Goal: Information Seeking & Learning: Check status

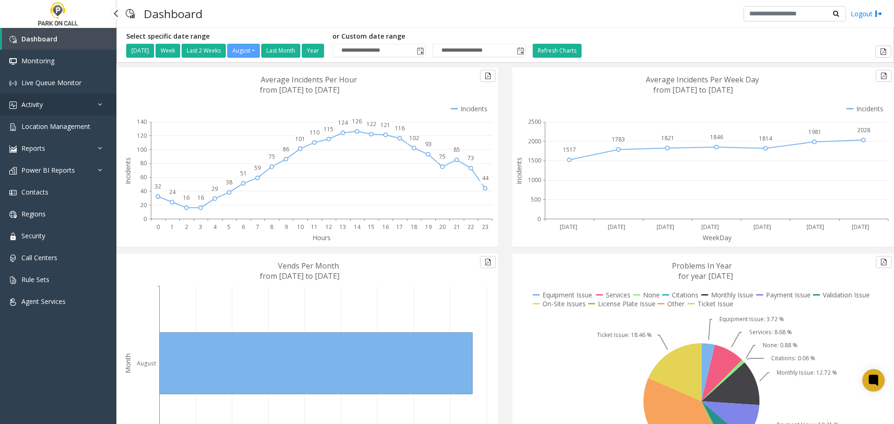
click at [52, 103] on link "Activity" at bounding box center [58, 105] width 116 height 22
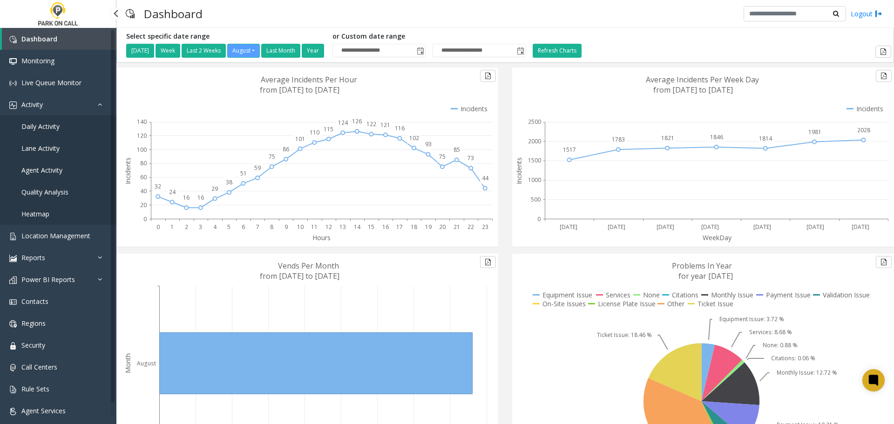
click at [46, 167] on span "Agent Activity" at bounding box center [41, 170] width 41 height 9
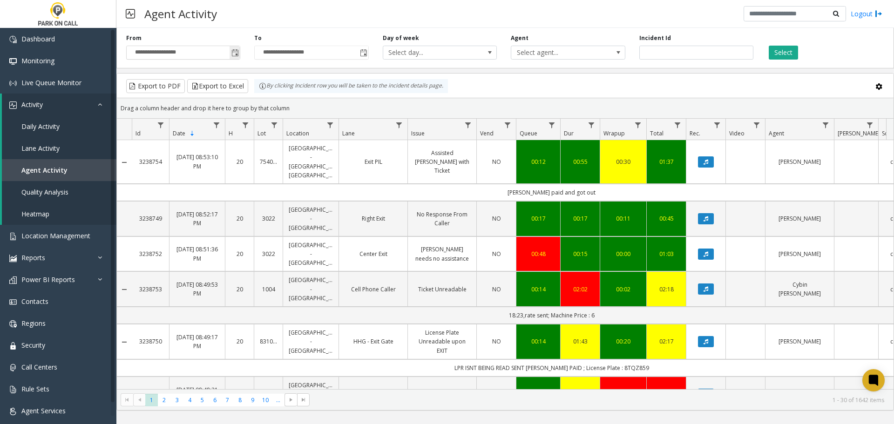
click at [236, 53] on span "Toggle popup" at bounding box center [234, 52] width 7 height 7
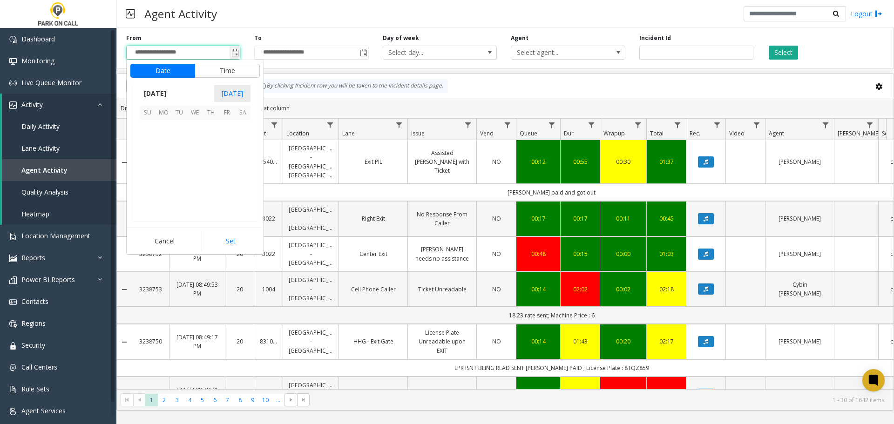
scroll to position [166916, 0]
click at [146, 142] on span "3" at bounding box center [148, 143] width 16 height 16
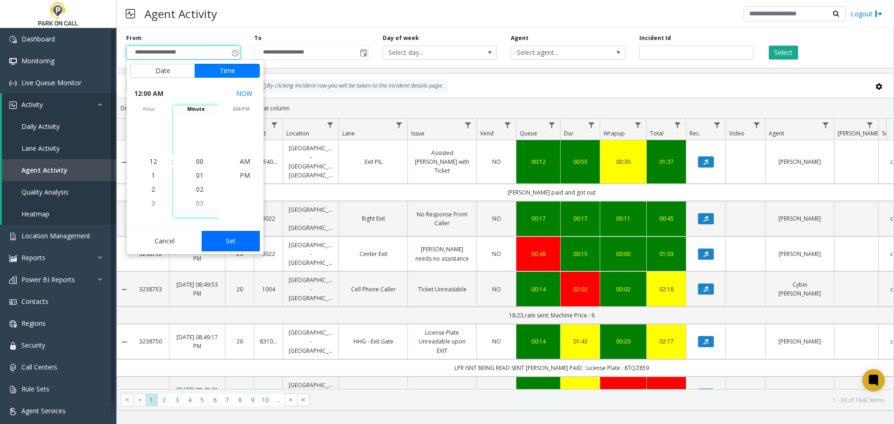
click at [231, 242] on button "Set" at bounding box center [231, 241] width 59 height 20
type input "**********"
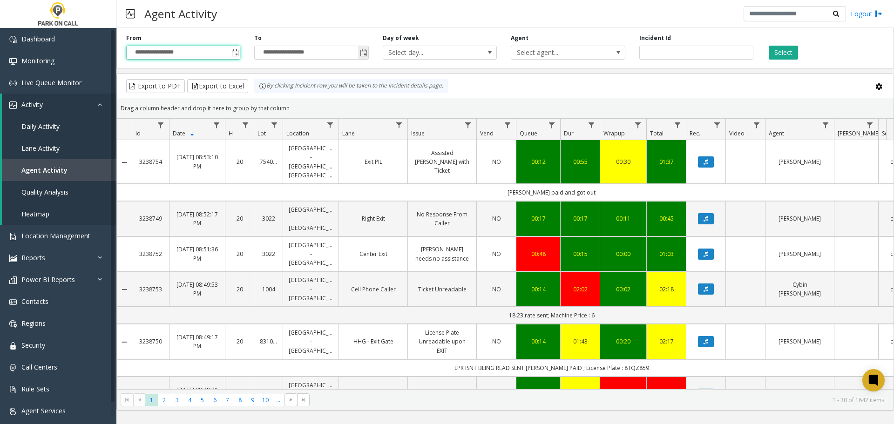
click at [362, 52] on span "Toggle popup" at bounding box center [363, 52] width 7 height 7
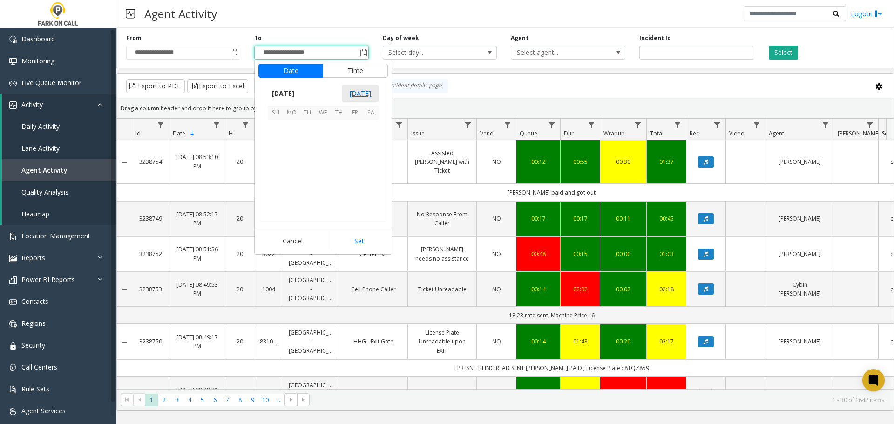
scroll to position [14, 0]
click at [369, 144] on span "9" at bounding box center [371, 143] width 16 height 16
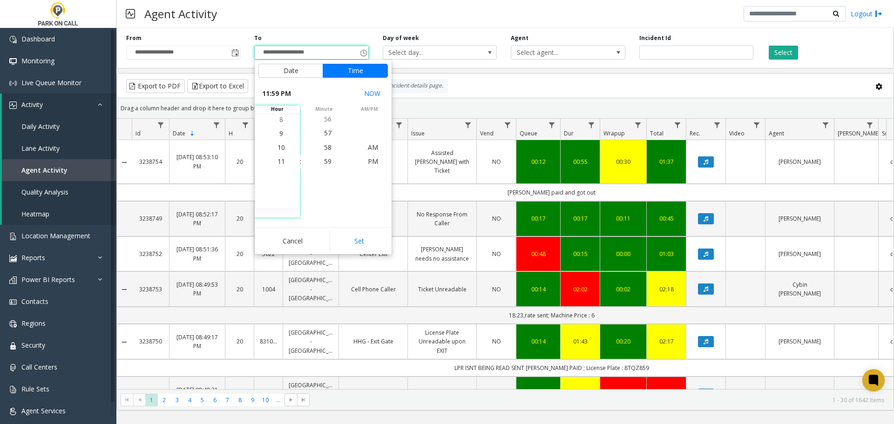
click at [356, 237] on button "Set" at bounding box center [358, 241] width 59 height 20
type input "**********"
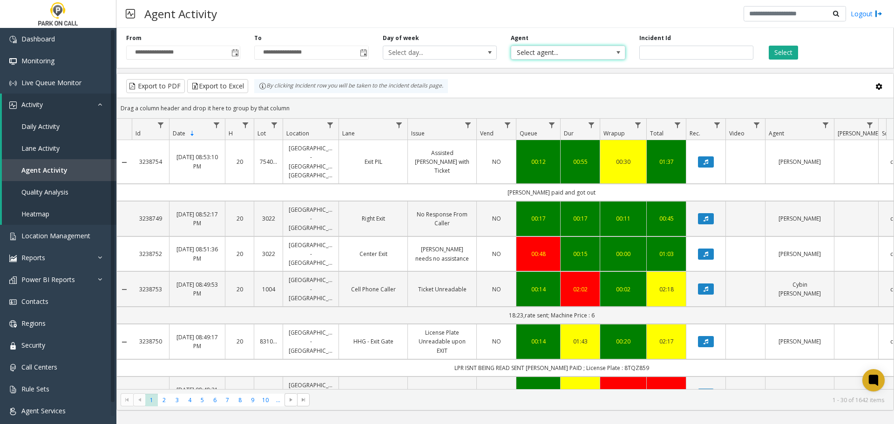
click at [597, 52] on span "Select agent..." at bounding box center [556, 52] width 91 height 13
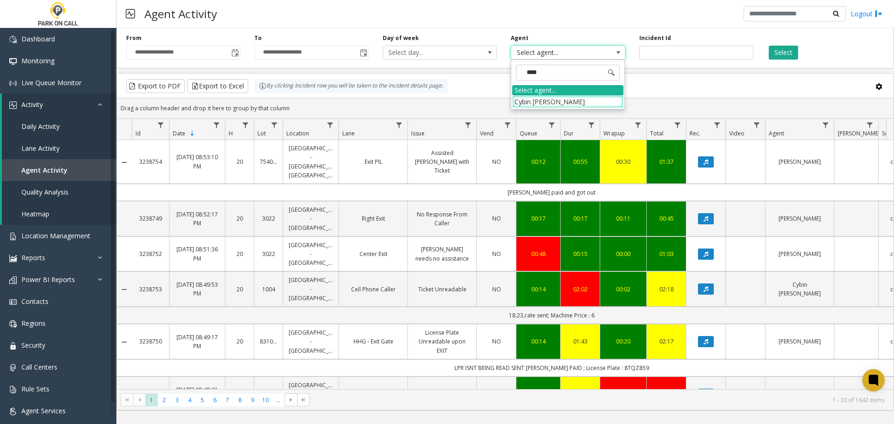
type input "*****"
click at [551, 99] on li "Cybin [PERSON_NAME]" at bounding box center [567, 101] width 111 height 13
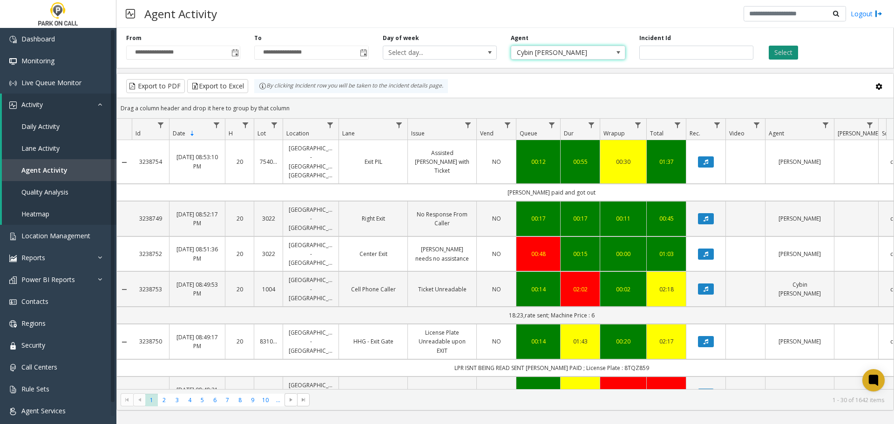
click at [786, 53] on button "Select" at bounding box center [782, 53] width 29 height 14
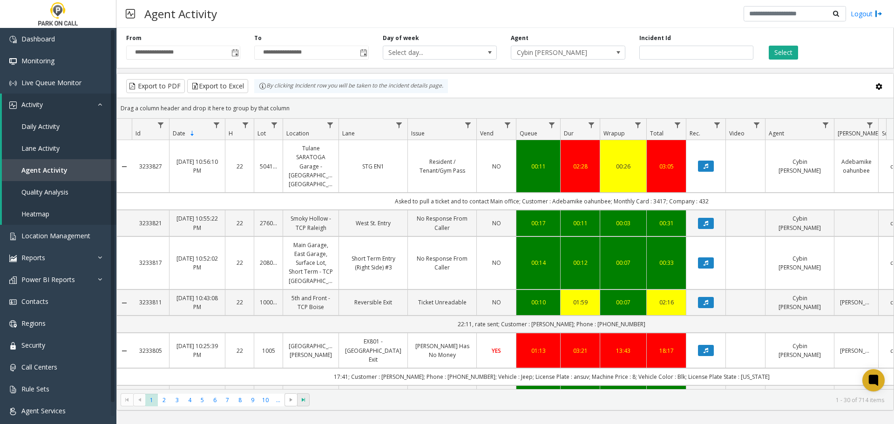
click at [304, 397] on span "Go to the last page" at bounding box center [303, 399] width 7 height 7
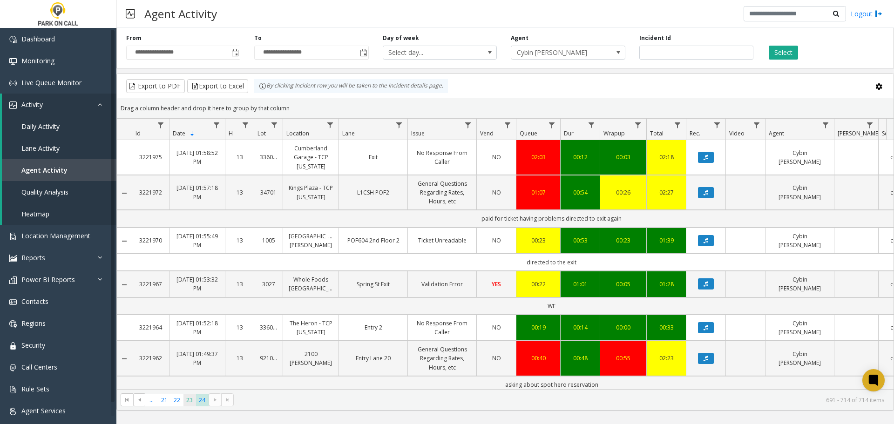
click at [192, 401] on span "23" at bounding box center [189, 400] width 13 height 13
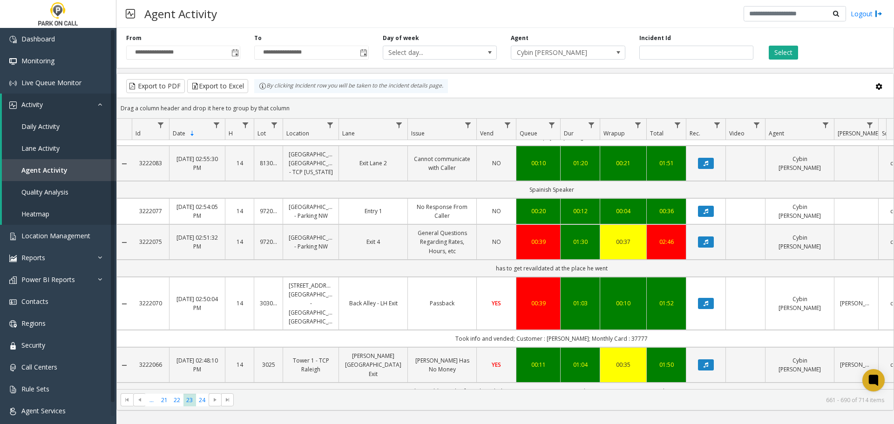
scroll to position [93, 0]
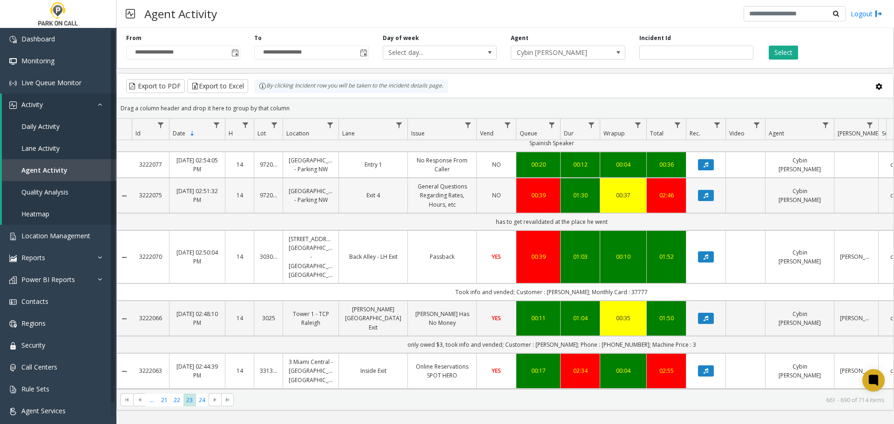
click at [305, 204] on link "[GEOGRAPHIC_DATA] - Parking NW" at bounding box center [311, 196] width 44 height 18
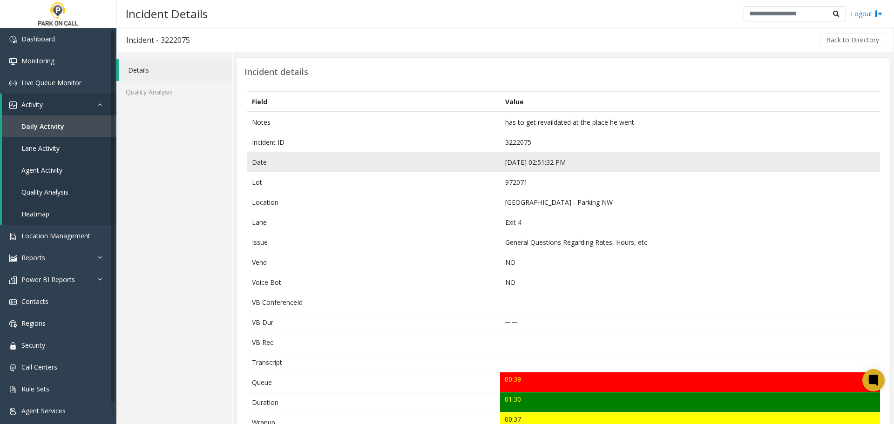
click at [534, 160] on td "[DATE] 02:51:32 PM" at bounding box center [690, 162] width 380 height 20
copy td "[DATE] 02:51:32 PM"
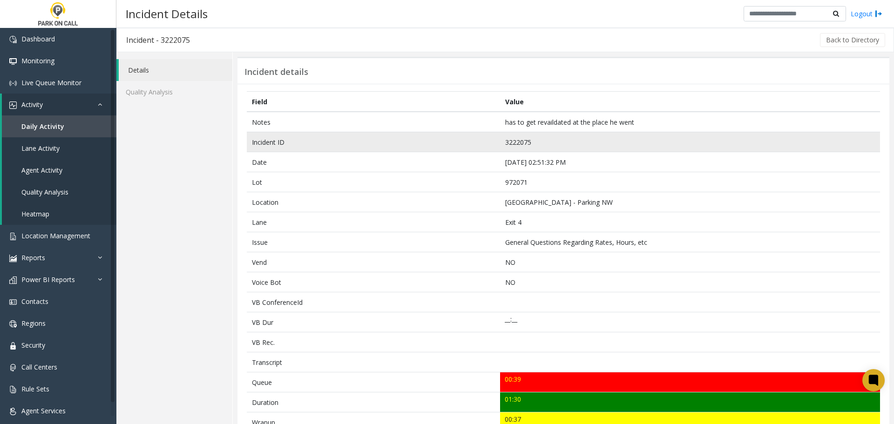
click at [518, 141] on td "3222075" at bounding box center [690, 142] width 380 height 20
copy td "3222075"
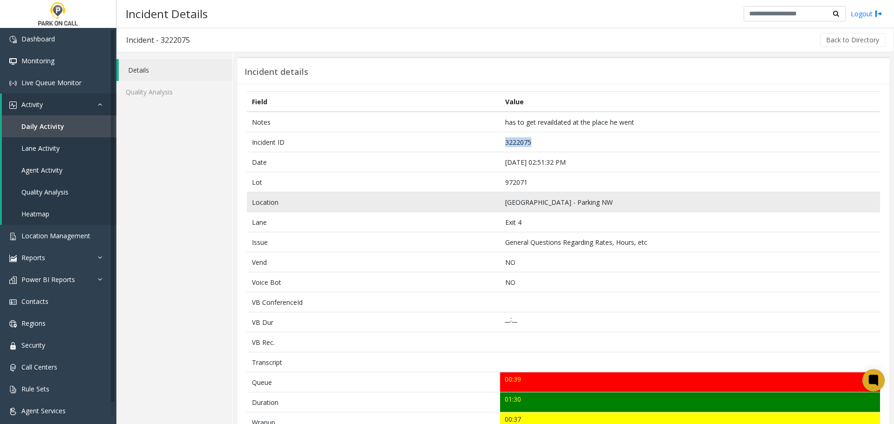
click at [554, 202] on td "[GEOGRAPHIC_DATA] - Parking NW" at bounding box center [690, 202] width 380 height 20
copy td "[GEOGRAPHIC_DATA] - Parking NW"
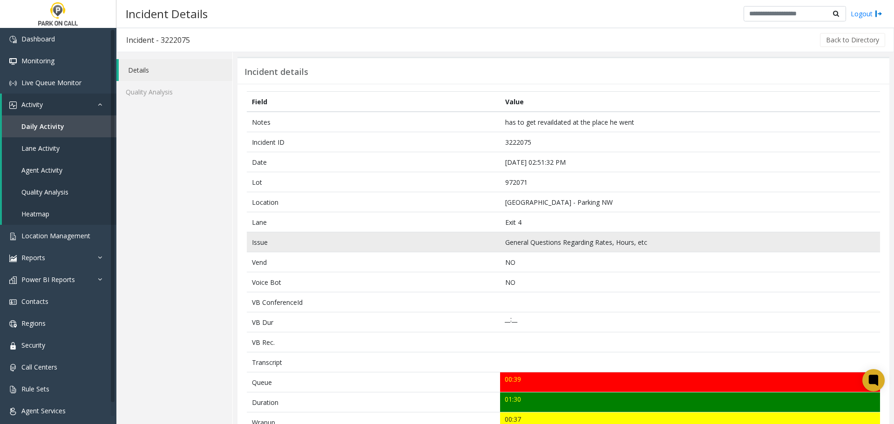
click at [547, 240] on td "General Questions Regarding Rates, Hours, etc" at bounding box center [690, 242] width 380 height 20
copy td "General Questions Regarding Rates, Hours, etc"
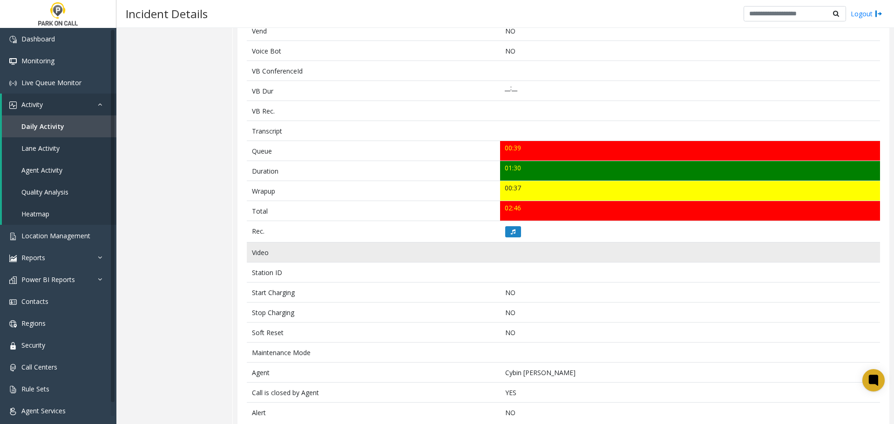
scroll to position [233, 0]
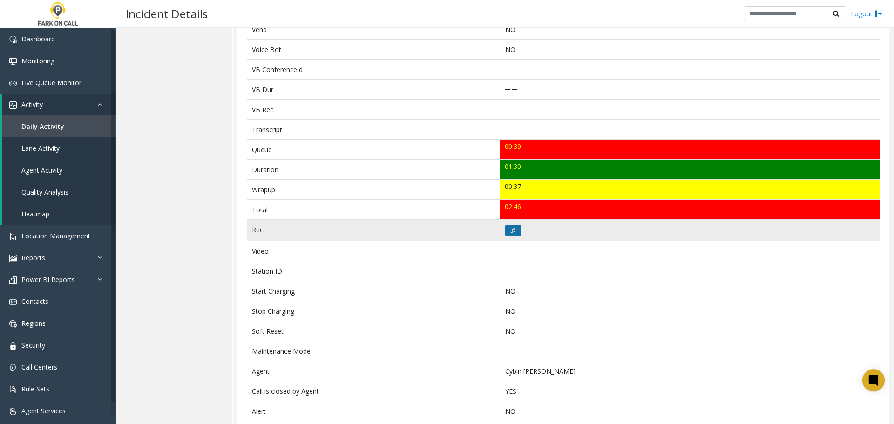
click at [512, 229] on icon at bounding box center [513, 231] width 5 height 6
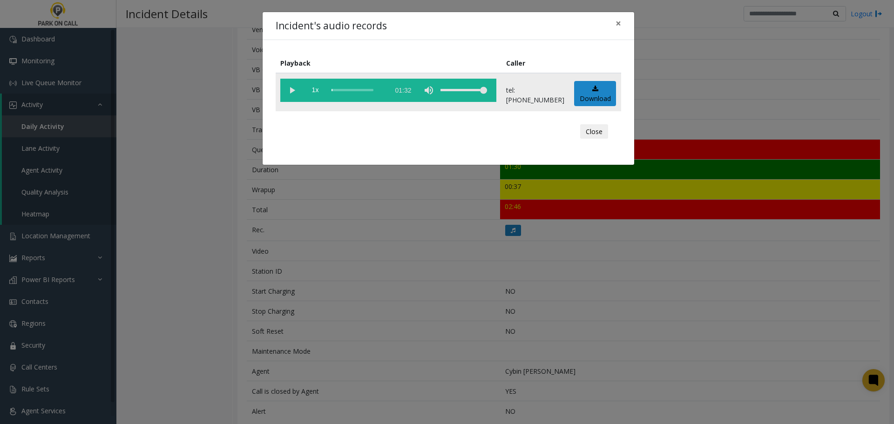
click at [285, 89] on vg-play-pause at bounding box center [291, 90] width 23 height 23
click at [590, 130] on button "Close" at bounding box center [594, 131] width 28 height 15
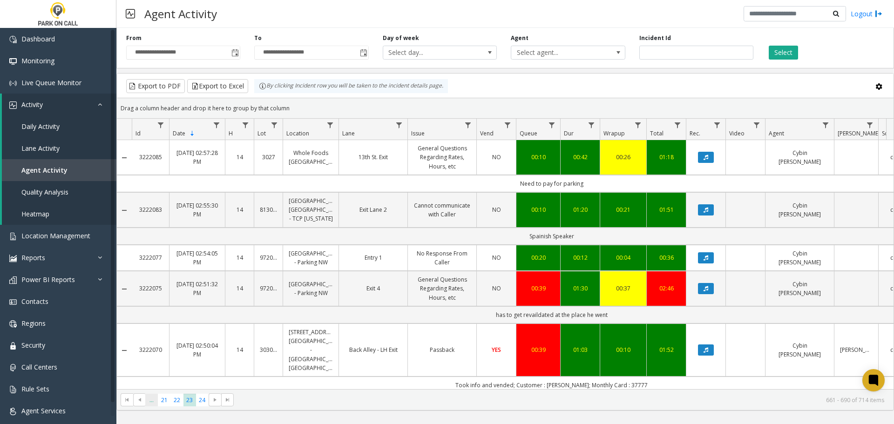
click at [154, 403] on span "..." at bounding box center [151, 400] width 13 height 13
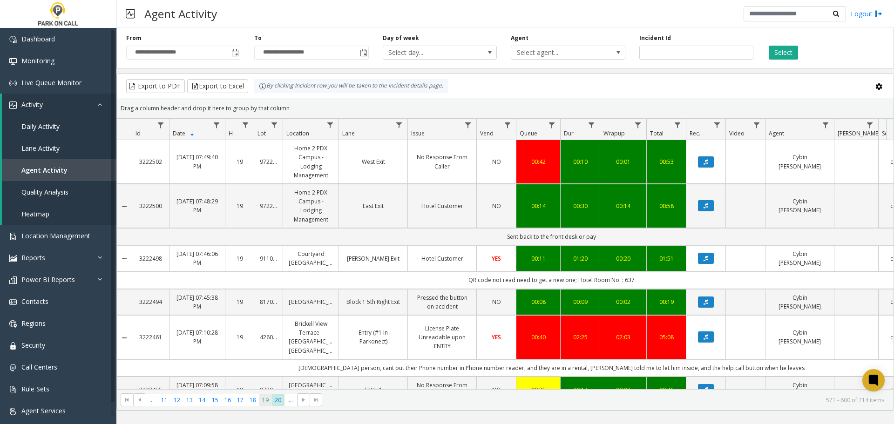
click at [267, 403] on span "19" at bounding box center [265, 400] width 13 height 13
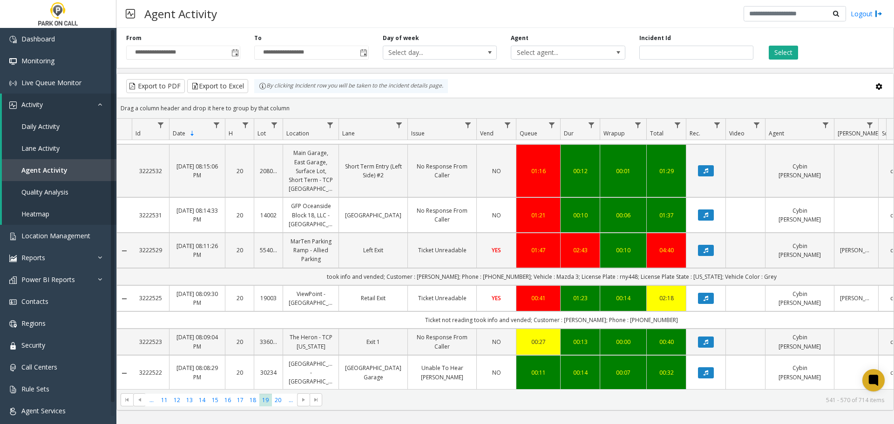
scroll to position [884, 0]
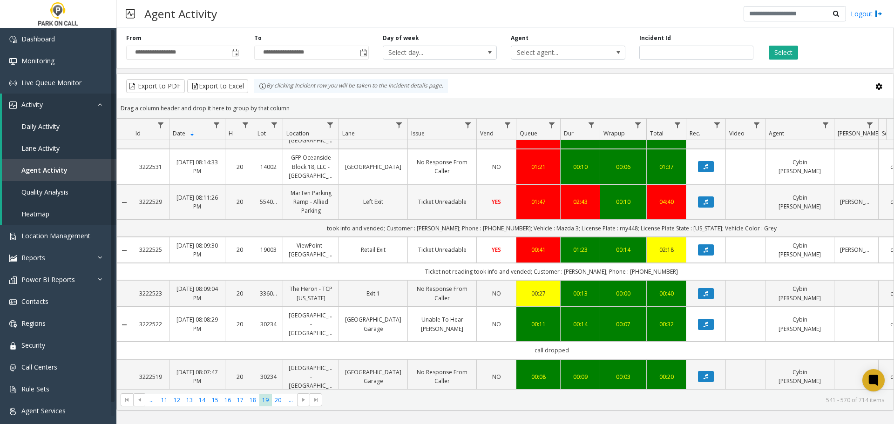
click at [302, 215] on link "MarTen Parking Ramp - Allied Parking" at bounding box center [311, 201] width 44 height 27
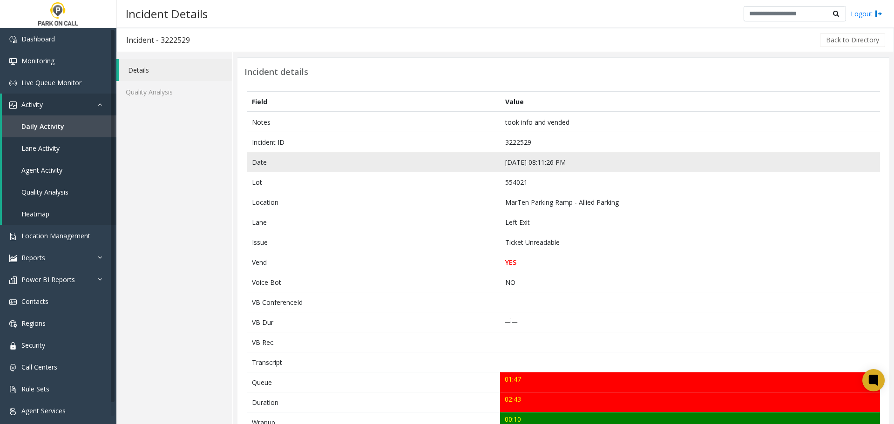
click at [529, 160] on td "[DATE] 08:11:26 PM" at bounding box center [690, 162] width 380 height 20
copy td "[DATE] 08:11:26 PM"
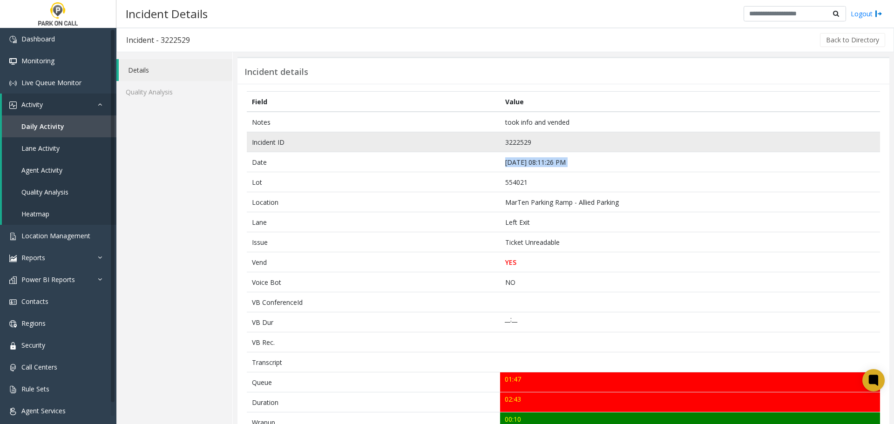
click at [520, 141] on td "3222529" at bounding box center [690, 142] width 380 height 20
copy td "3222529"
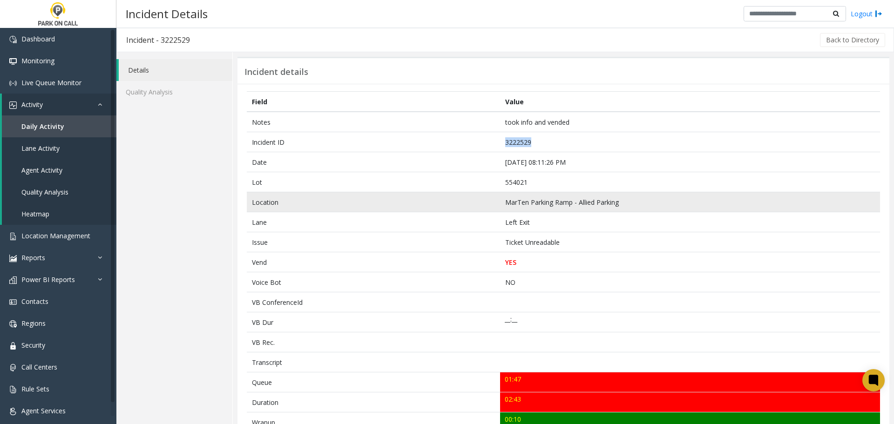
click at [553, 201] on td "MarTen Parking Ramp - Allied Parking" at bounding box center [690, 202] width 380 height 20
copy td "MarTen Parking Ramp - Allied Parking"
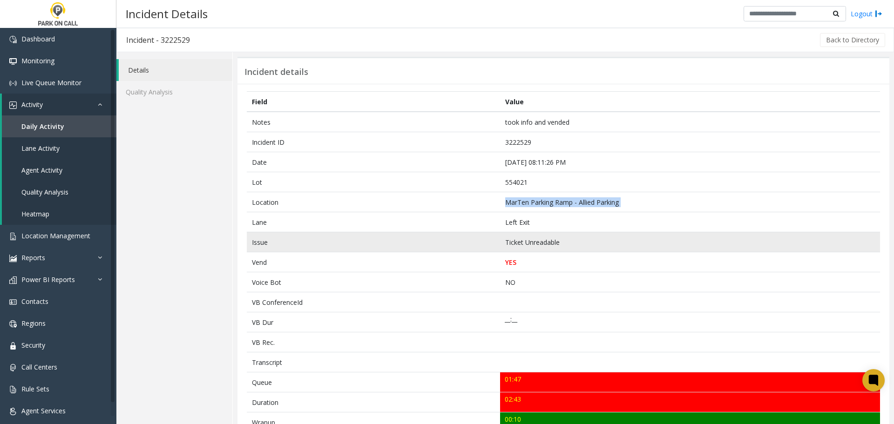
click at [535, 241] on td "Ticket Unreadable" at bounding box center [690, 242] width 380 height 20
copy td "Ticket Unreadable"
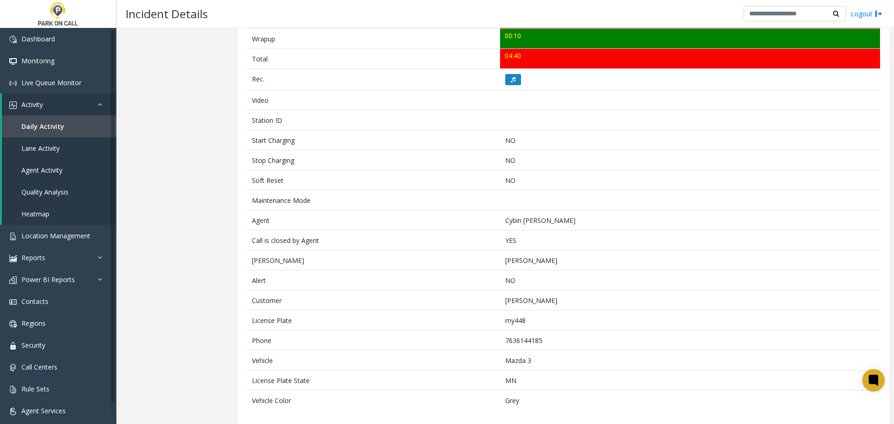
scroll to position [390, 0]
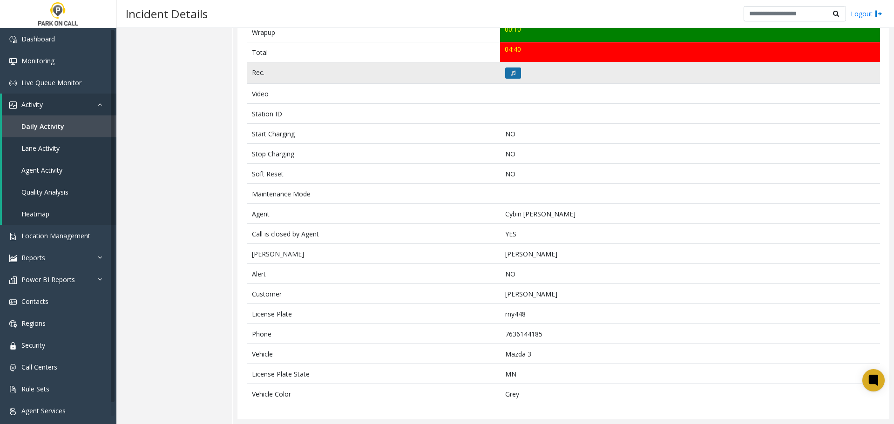
click at [511, 73] on icon at bounding box center [513, 73] width 5 height 6
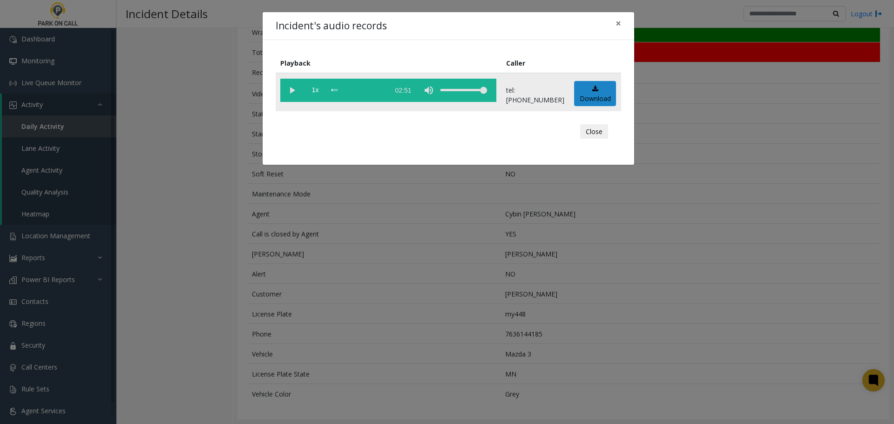
click at [295, 88] on vg-play-pause at bounding box center [291, 90] width 23 height 23
click at [586, 132] on button "Close" at bounding box center [594, 131] width 28 height 15
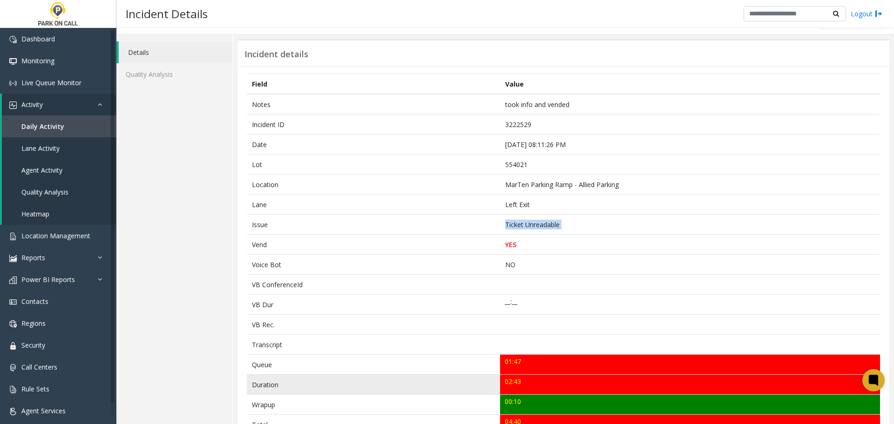
scroll to position [0, 0]
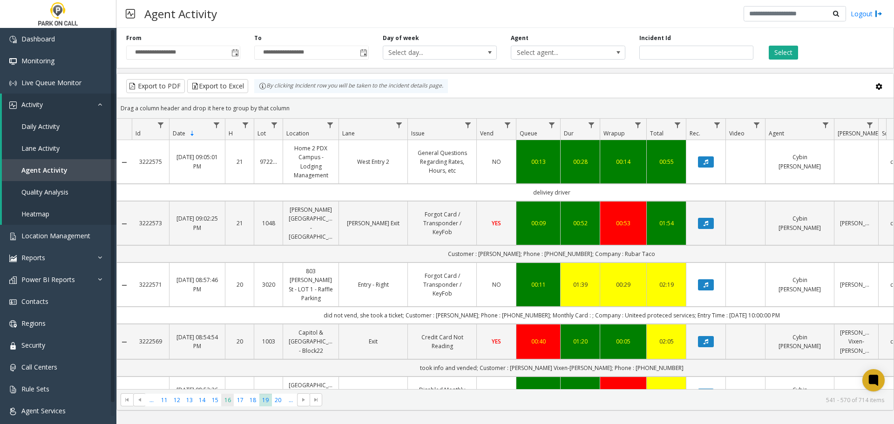
click at [229, 402] on span "16" at bounding box center [227, 400] width 13 height 13
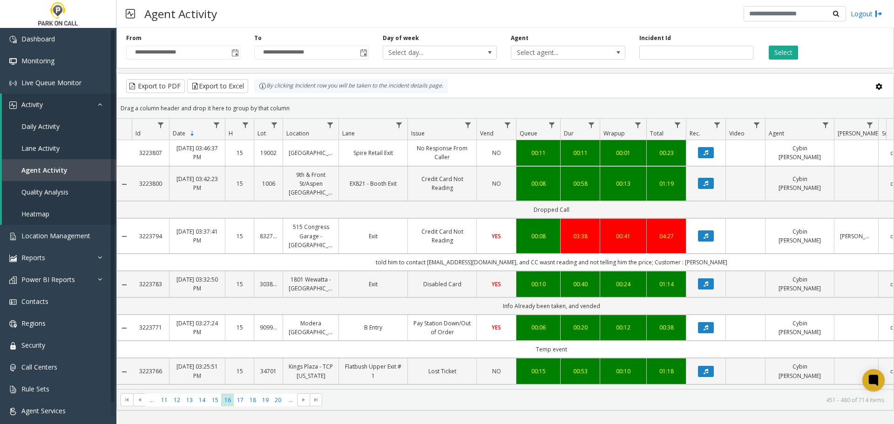
click at [310, 240] on link "515 Congress Garage - [GEOGRAPHIC_DATA]" at bounding box center [311, 235] width 44 height 27
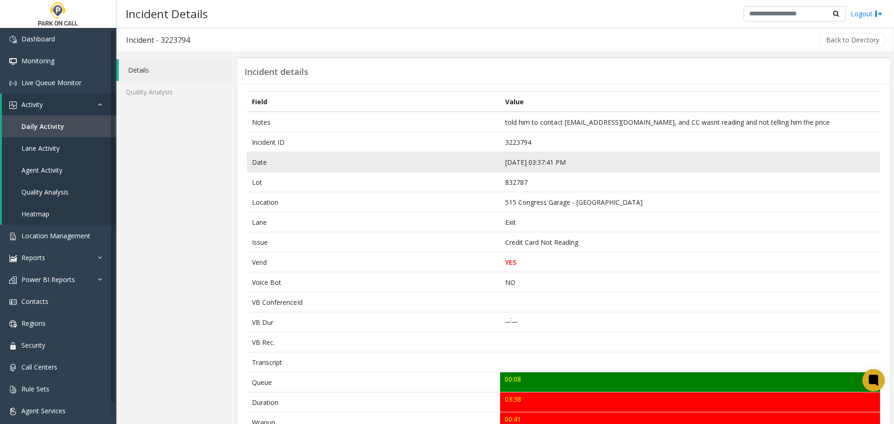
click at [521, 164] on td "[DATE] 03:37:41 PM" at bounding box center [690, 162] width 380 height 20
copy td "[DATE] 03:37:41 PM"
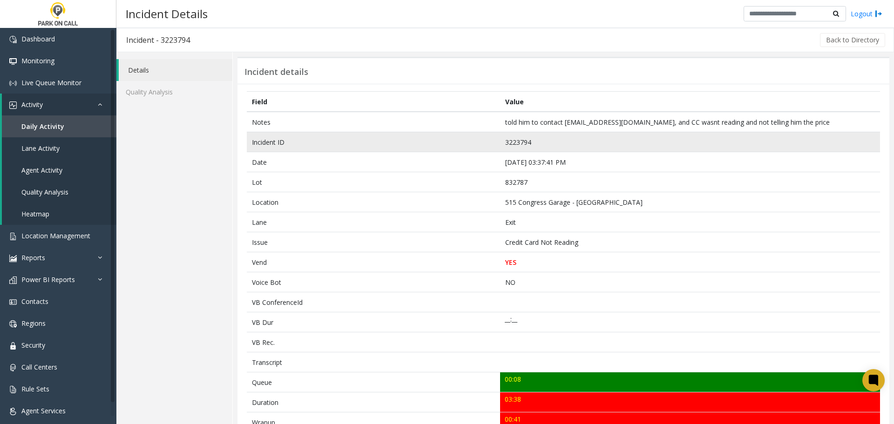
click at [519, 141] on td "3223794" at bounding box center [690, 142] width 380 height 20
copy td "3223794"
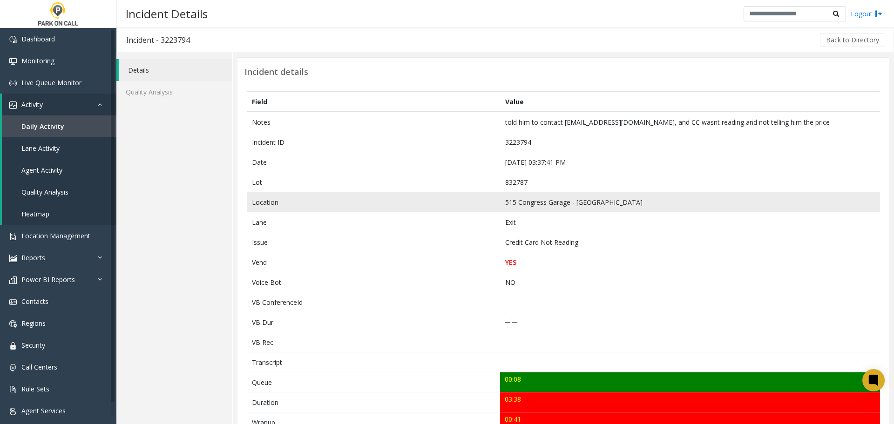
click at [540, 202] on td "515 Congress Garage - [GEOGRAPHIC_DATA]" at bounding box center [690, 202] width 380 height 20
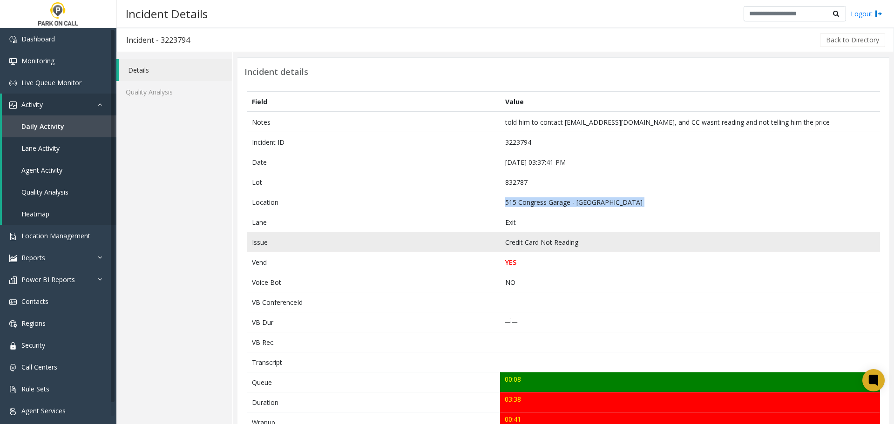
click at [540, 244] on td "Credit Card Not Reading" at bounding box center [690, 242] width 380 height 20
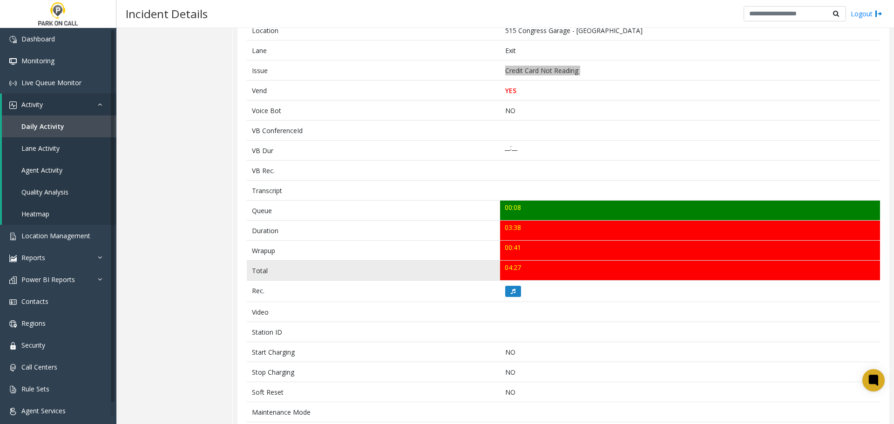
scroll to position [150, 0]
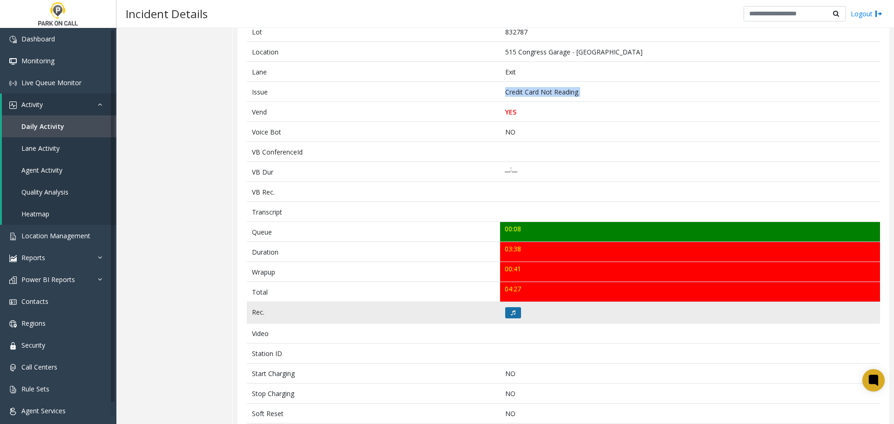
click at [512, 310] on button at bounding box center [513, 312] width 16 height 11
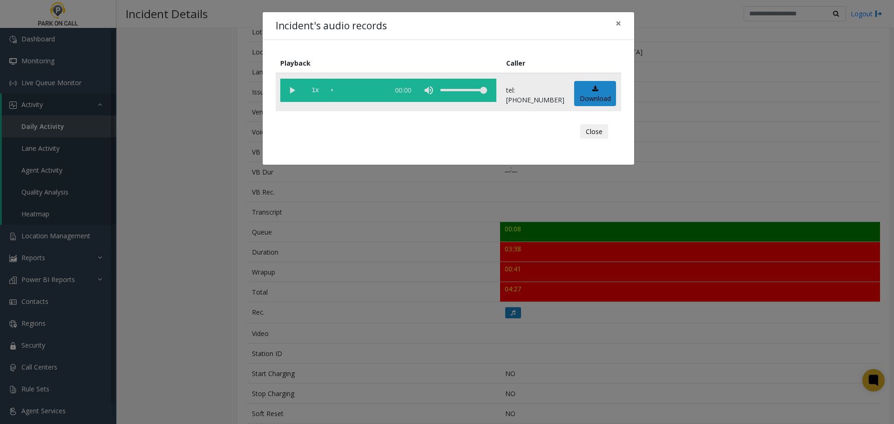
click at [294, 88] on vg-play-pause at bounding box center [291, 90] width 23 height 23
click at [597, 132] on button "Close" at bounding box center [594, 131] width 28 height 15
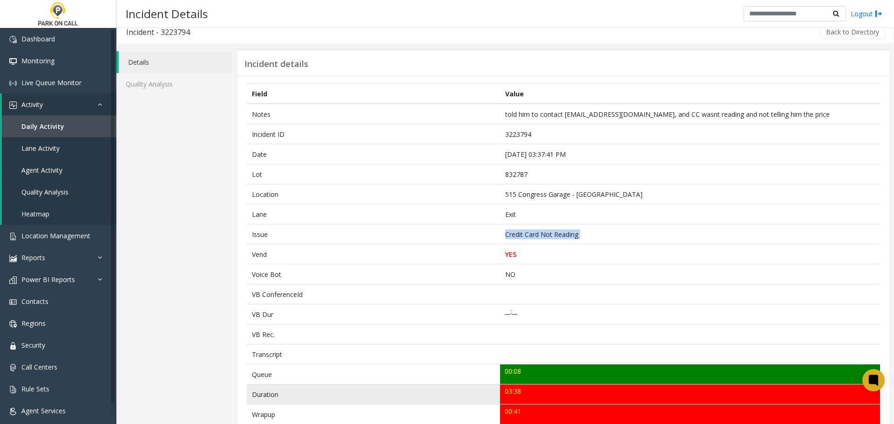
scroll to position [0, 0]
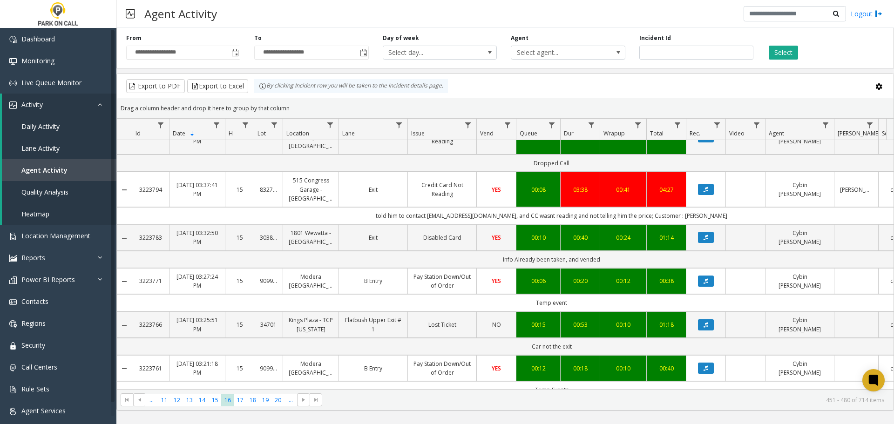
scroll to position [93, 0]
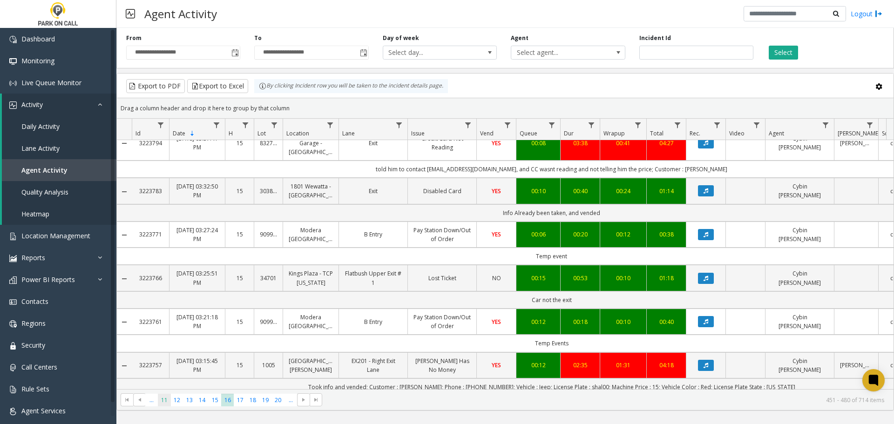
click at [168, 399] on span "11" at bounding box center [164, 400] width 13 height 13
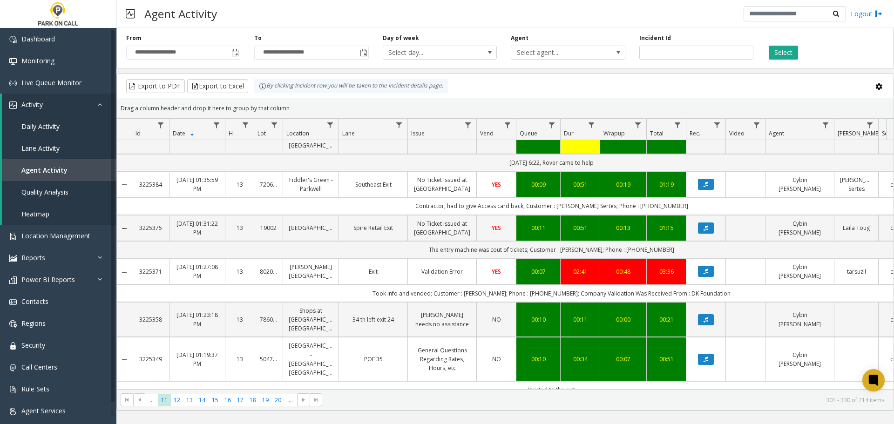
scroll to position [419, 0]
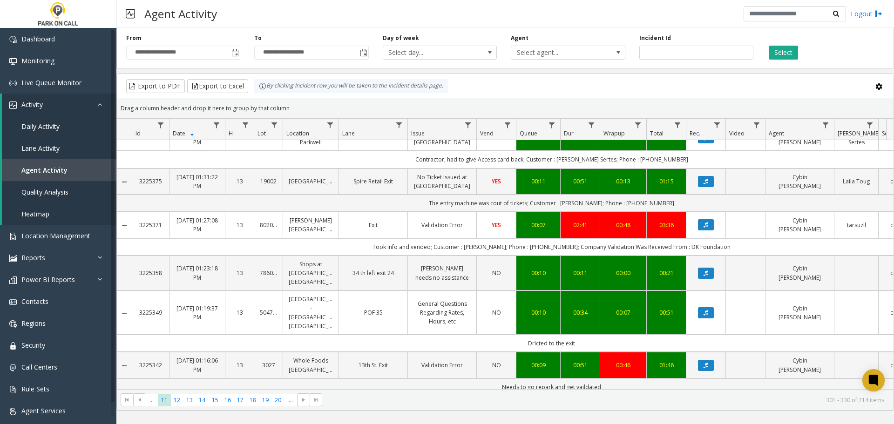
click at [313, 227] on link "[PERSON_NAME][GEOGRAPHIC_DATA]" at bounding box center [311, 225] width 44 height 18
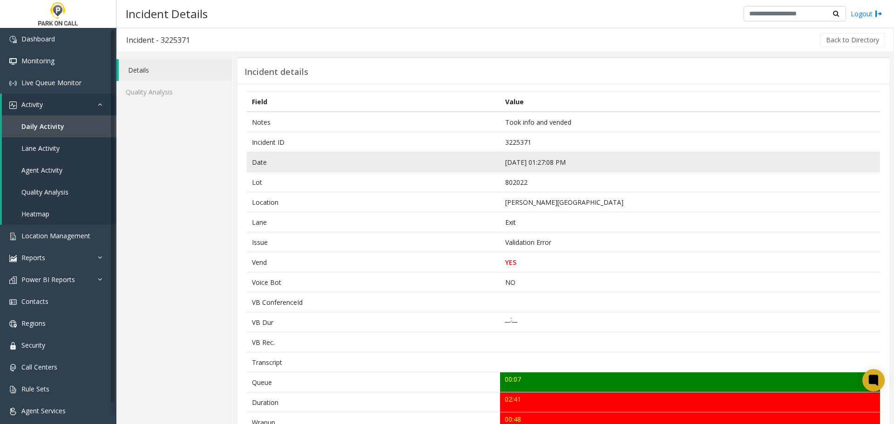
click at [530, 163] on td "[DATE] 01:27:08 PM" at bounding box center [690, 162] width 380 height 20
drag, startPoint x: 530, startPoint y: 162, endPoint x: 543, endPoint y: 167, distance: 13.7
click at [543, 167] on td "[DATE] 01:27:08 PM" at bounding box center [690, 162] width 380 height 20
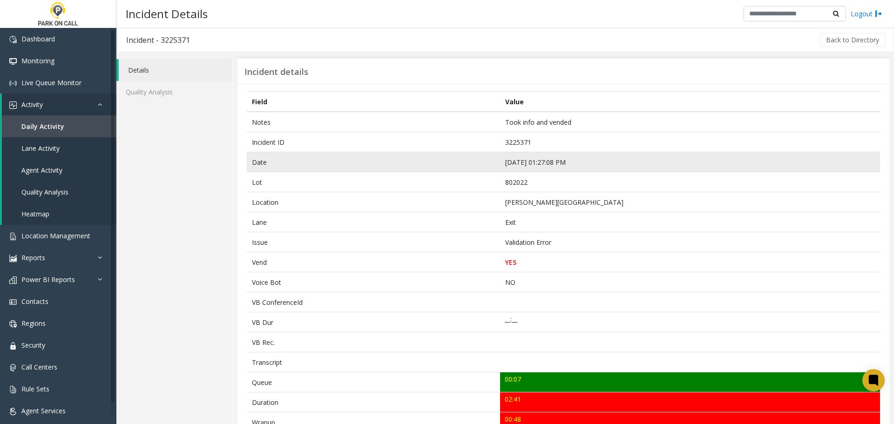
click at [534, 164] on td "[DATE] 01:27:08 PM" at bounding box center [690, 162] width 380 height 20
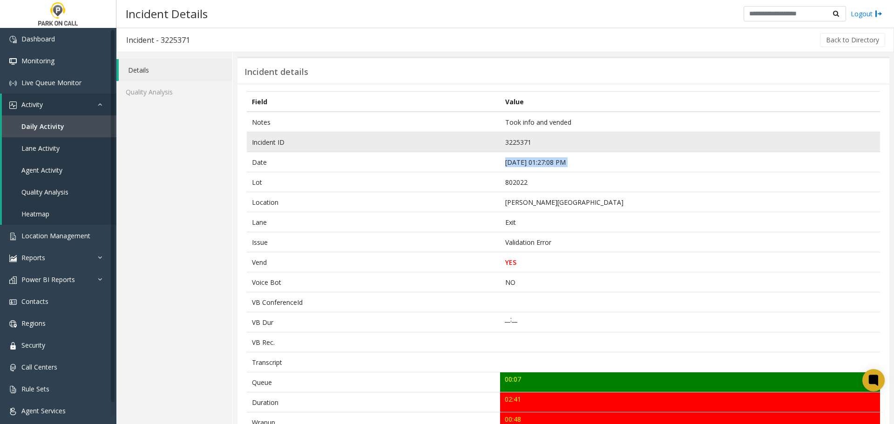
click at [513, 142] on td "3225371" at bounding box center [690, 142] width 380 height 20
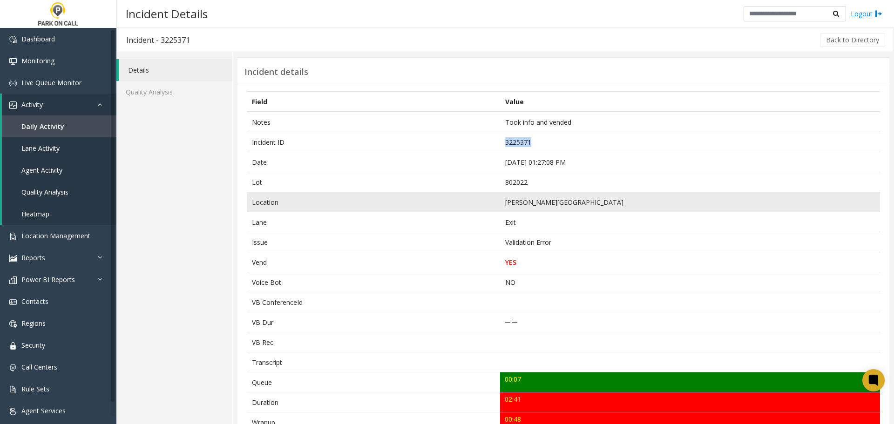
click at [538, 202] on td "[PERSON_NAME][GEOGRAPHIC_DATA]" at bounding box center [690, 202] width 380 height 20
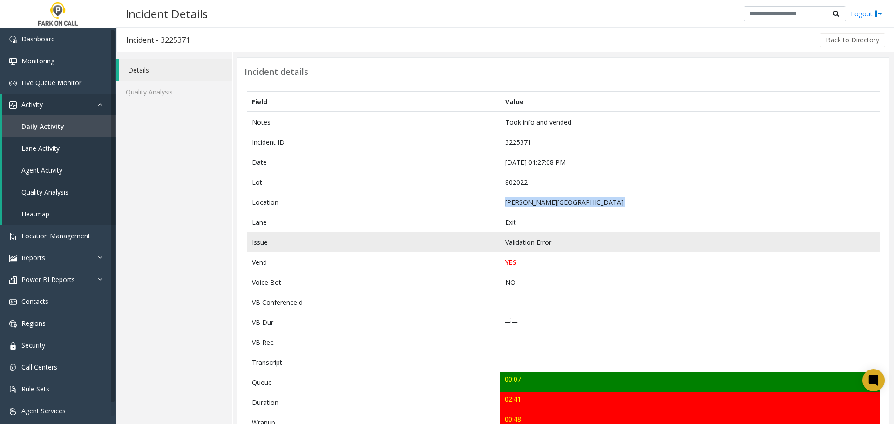
click at [529, 242] on td "Validation Error" at bounding box center [690, 242] width 380 height 20
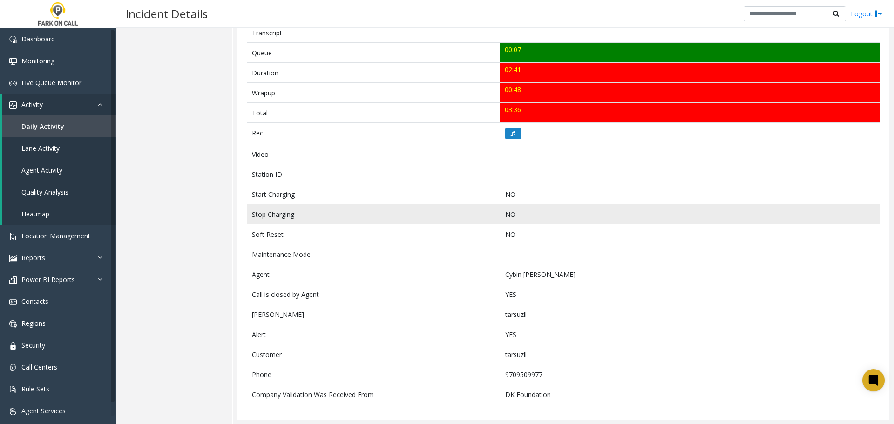
scroll to position [330, 0]
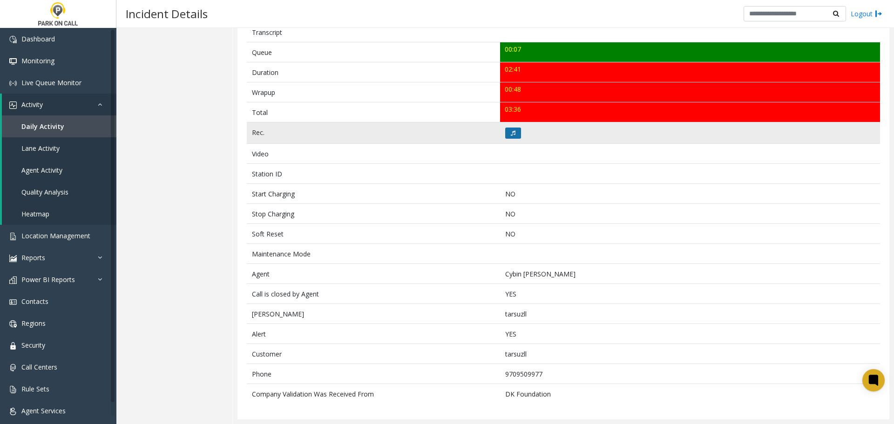
click at [514, 134] on button at bounding box center [513, 133] width 16 height 11
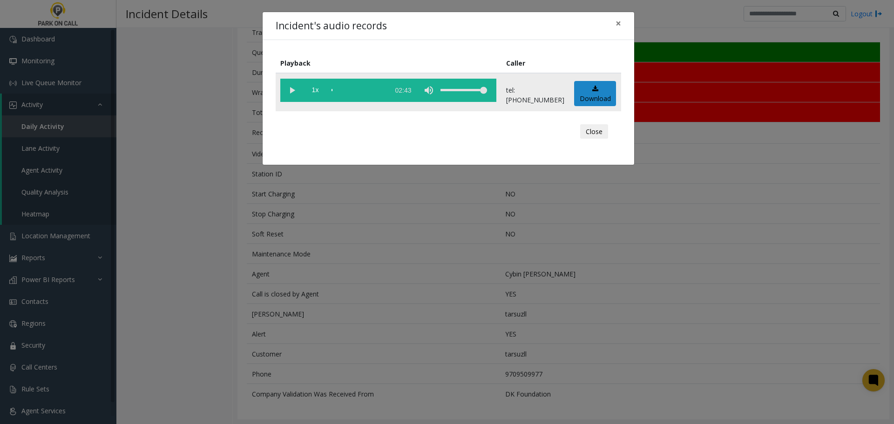
click at [293, 91] on vg-play-pause at bounding box center [291, 90] width 23 height 23
drag, startPoint x: 593, startPoint y: 131, endPoint x: 588, endPoint y: 169, distance: 38.0
click at [593, 131] on button "Close" at bounding box center [594, 131] width 28 height 15
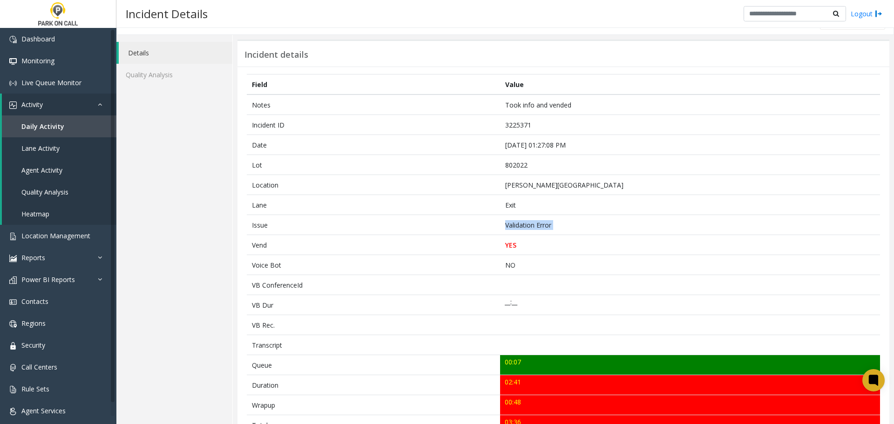
scroll to position [4, 0]
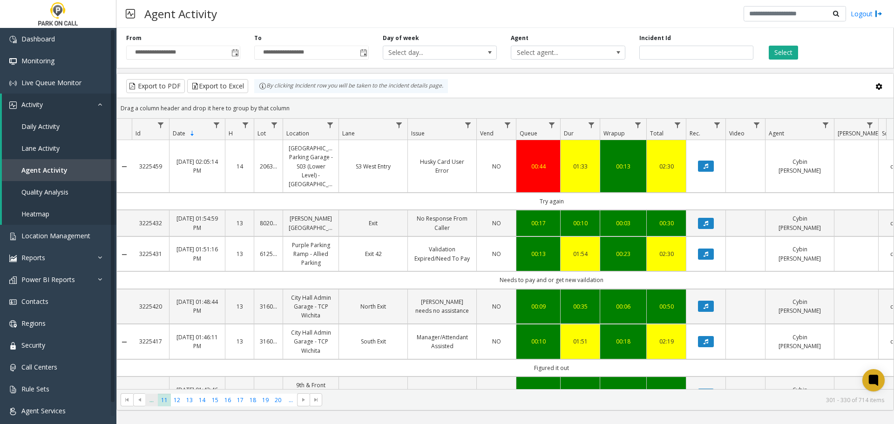
click at [153, 400] on span "..." at bounding box center [151, 400] width 13 height 13
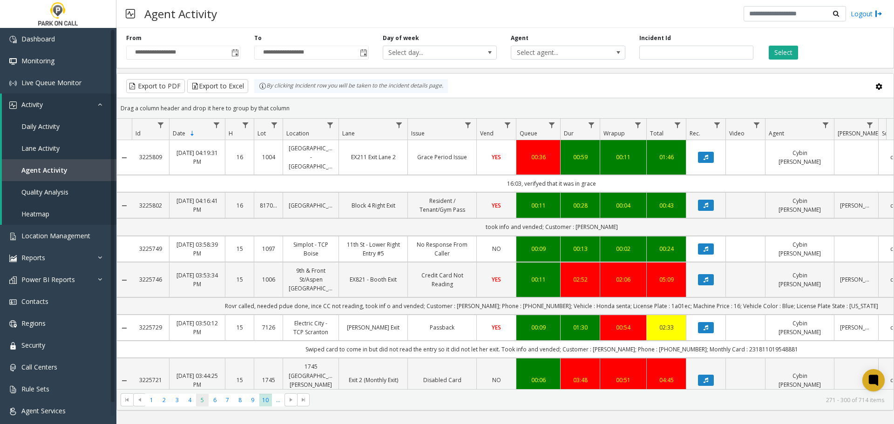
click at [201, 400] on span "5" at bounding box center [202, 400] width 13 height 13
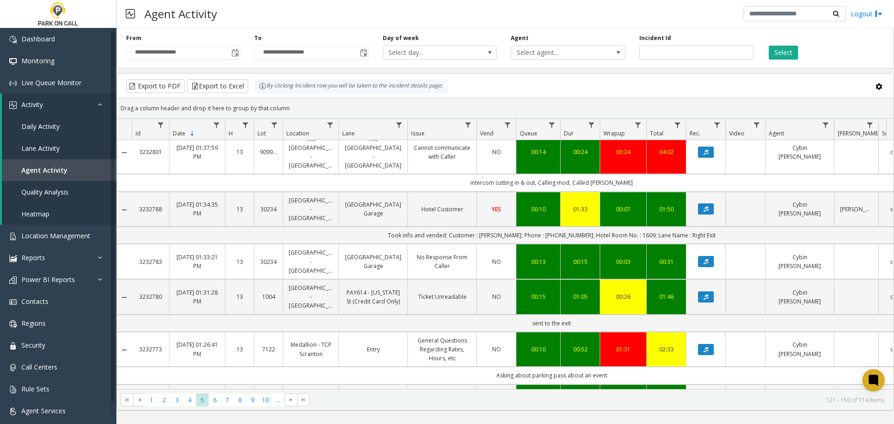
scroll to position [652, 0]
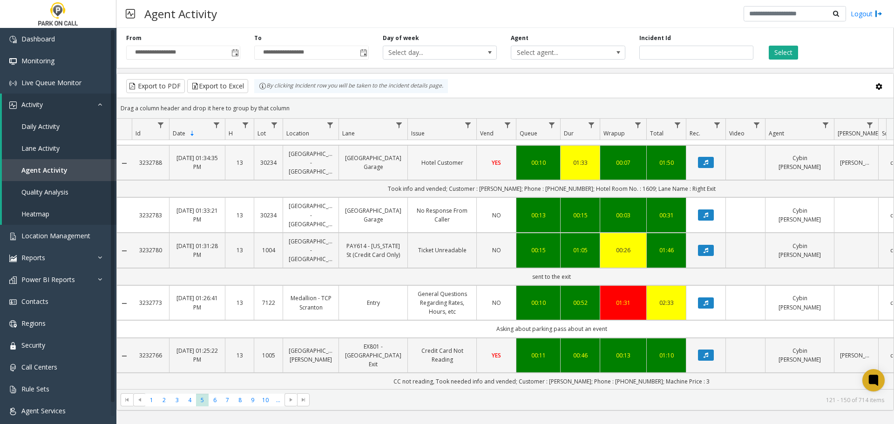
click at [315, 176] on link "[GEOGRAPHIC_DATA] - [GEOGRAPHIC_DATA]" at bounding box center [311, 162] width 44 height 27
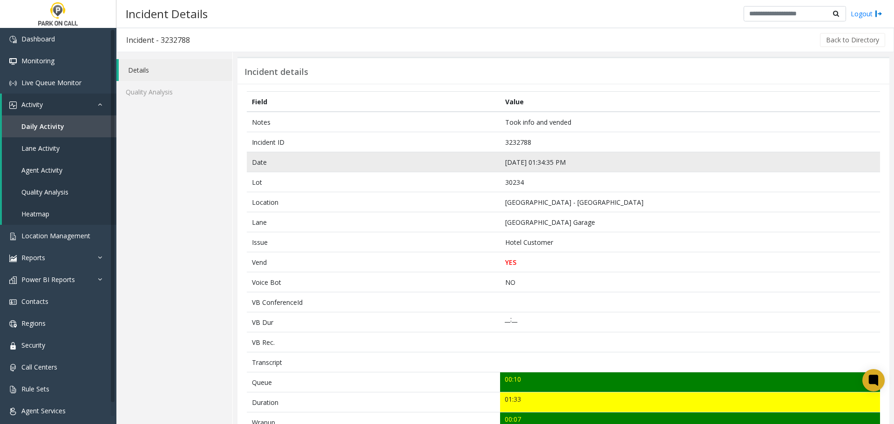
click at [528, 160] on td "[DATE] 01:34:35 PM" at bounding box center [690, 162] width 380 height 20
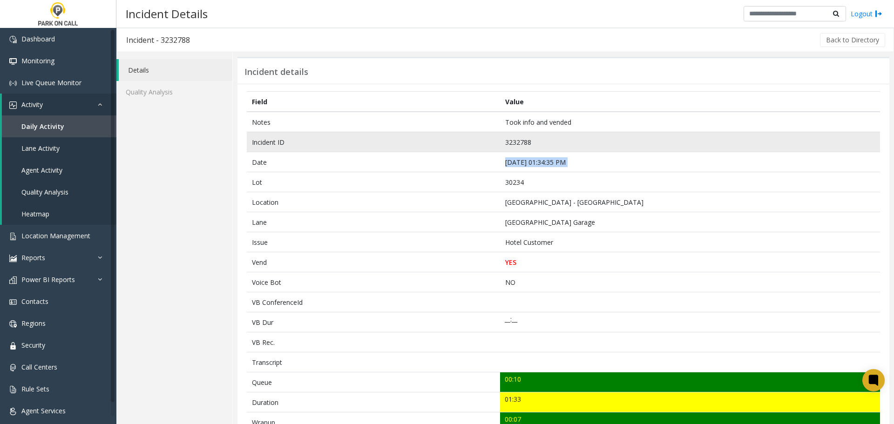
click at [519, 141] on td "3232788" at bounding box center [690, 142] width 380 height 20
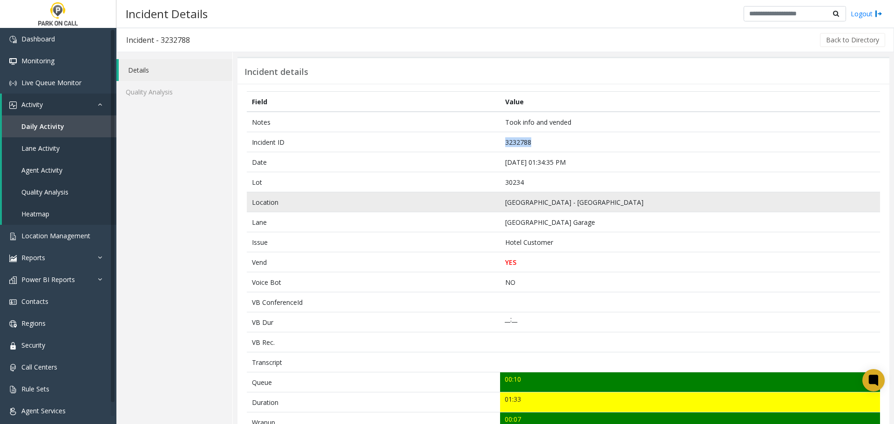
click at [523, 201] on td "[GEOGRAPHIC_DATA] - [GEOGRAPHIC_DATA]" at bounding box center [690, 202] width 380 height 20
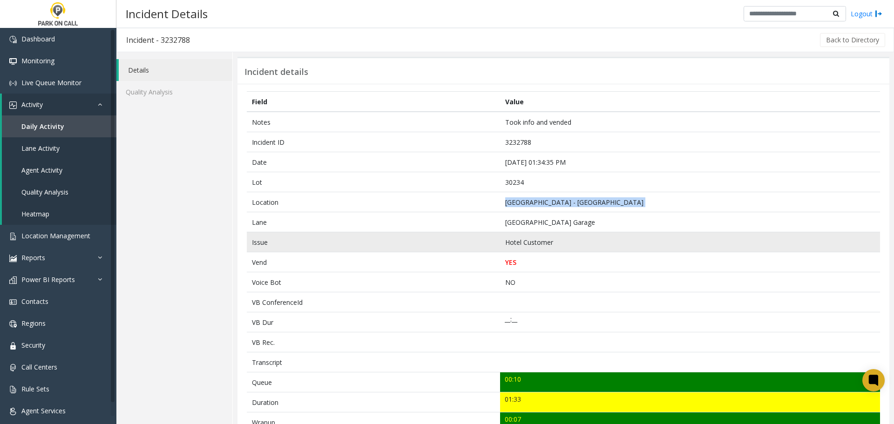
click at [531, 241] on td "Hotel Customer" at bounding box center [690, 242] width 380 height 20
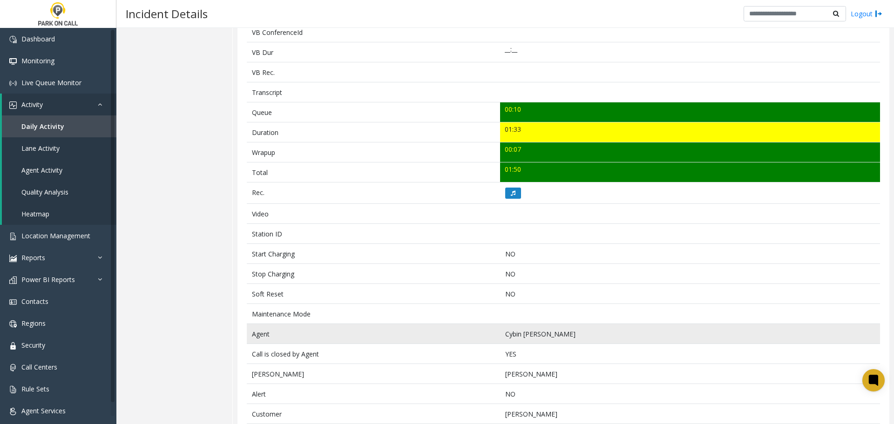
scroll to position [350, 0]
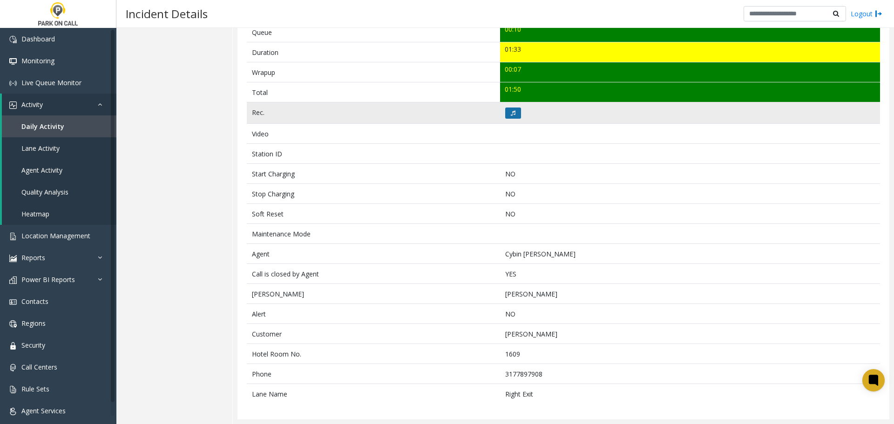
click at [511, 111] on icon at bounding box center [513, 113] width 5 height 6
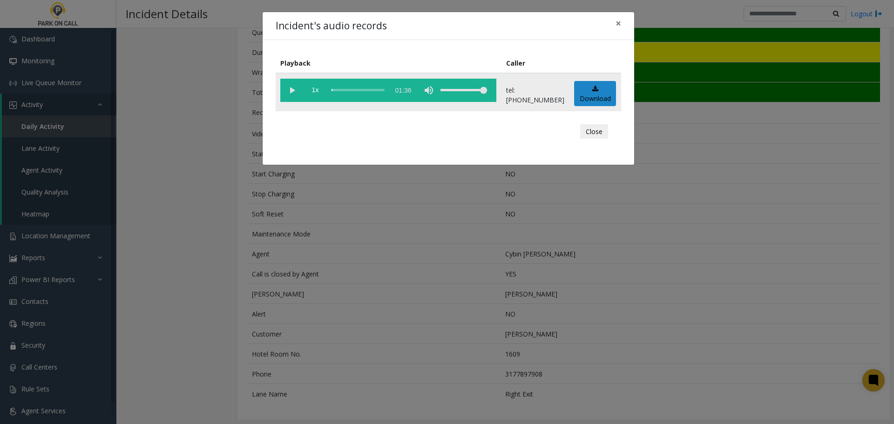
click at [293, 90] on vg-play-pause at bounding box center [291, 90] width 23 height 23
click at [591, 130] on button "Close" at bounding box center [594, 131] width 28 height 15
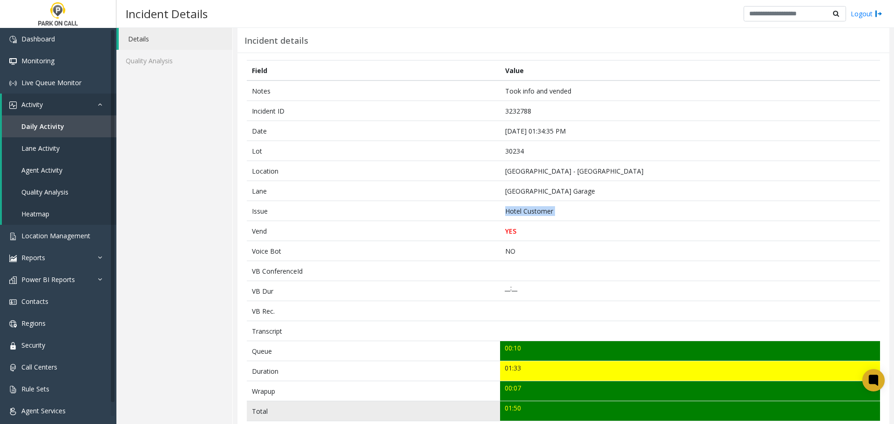
scroll to position [0, 0]
